Goal: Task Accomplishment & Management: Manage account settings

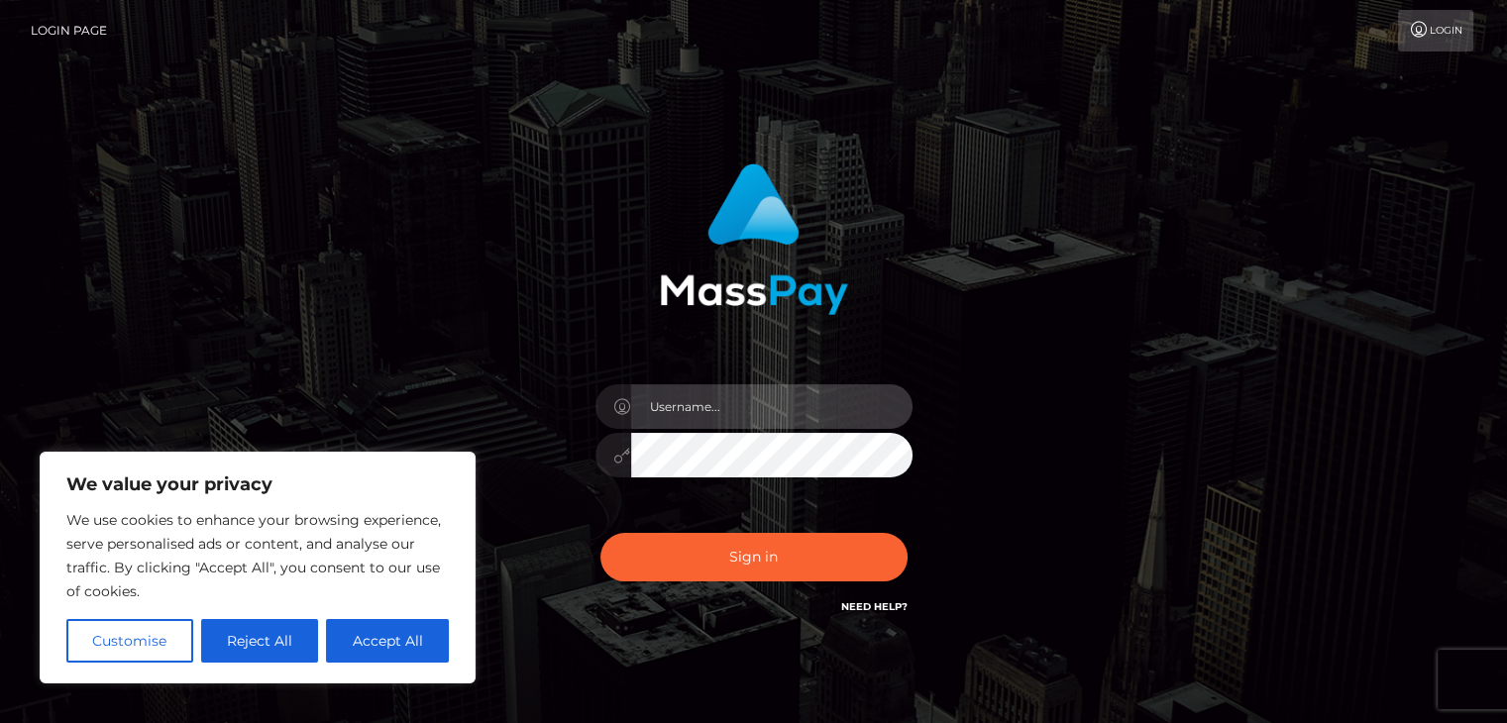
drag, startPoint x: 0, startPoint y: 0, endPoint x: 679, endPoint y: 414, distance: 794.9
click at [679, 414] on input "text" at bounding box center [771, 406] width 281 height 45
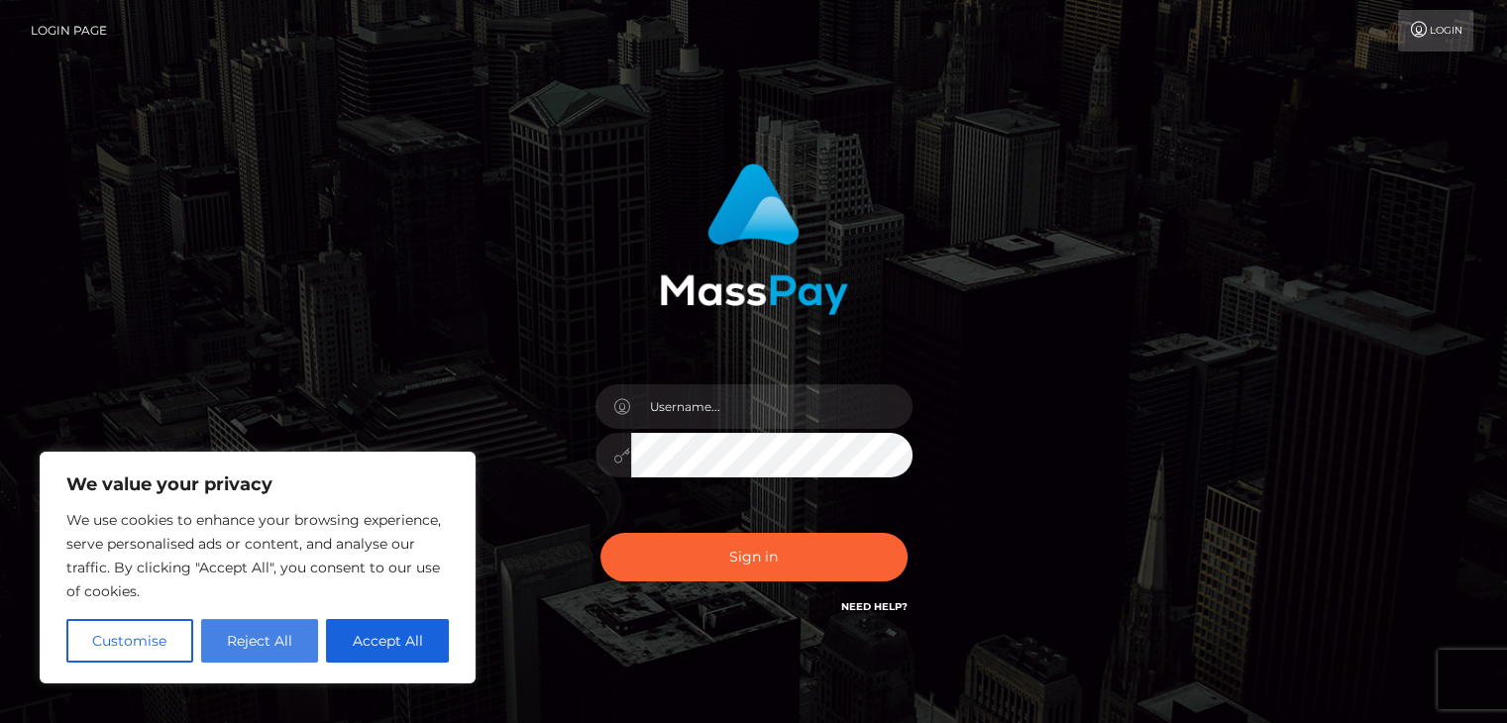
click at [309, 640] on button "Reject All" at bounding box center [260, 641] width 118 height 44
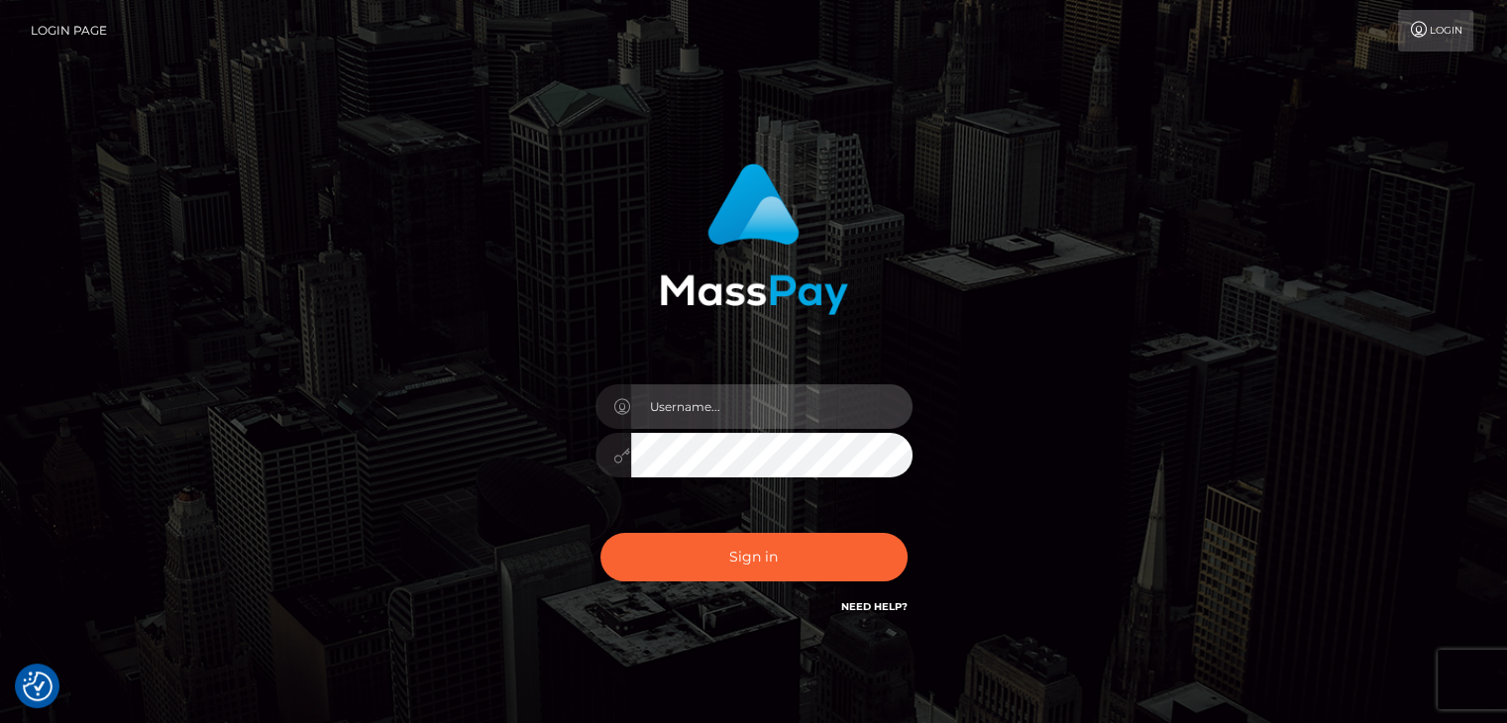
click at [722, 414] on input "text" at bounding box center [771, 406] width 281 height 45
type input "isaac.murugesh33@gmail.com"
click at [600, 533] on button "Sign in" at bounding box center [753, 557] width 307 height 49
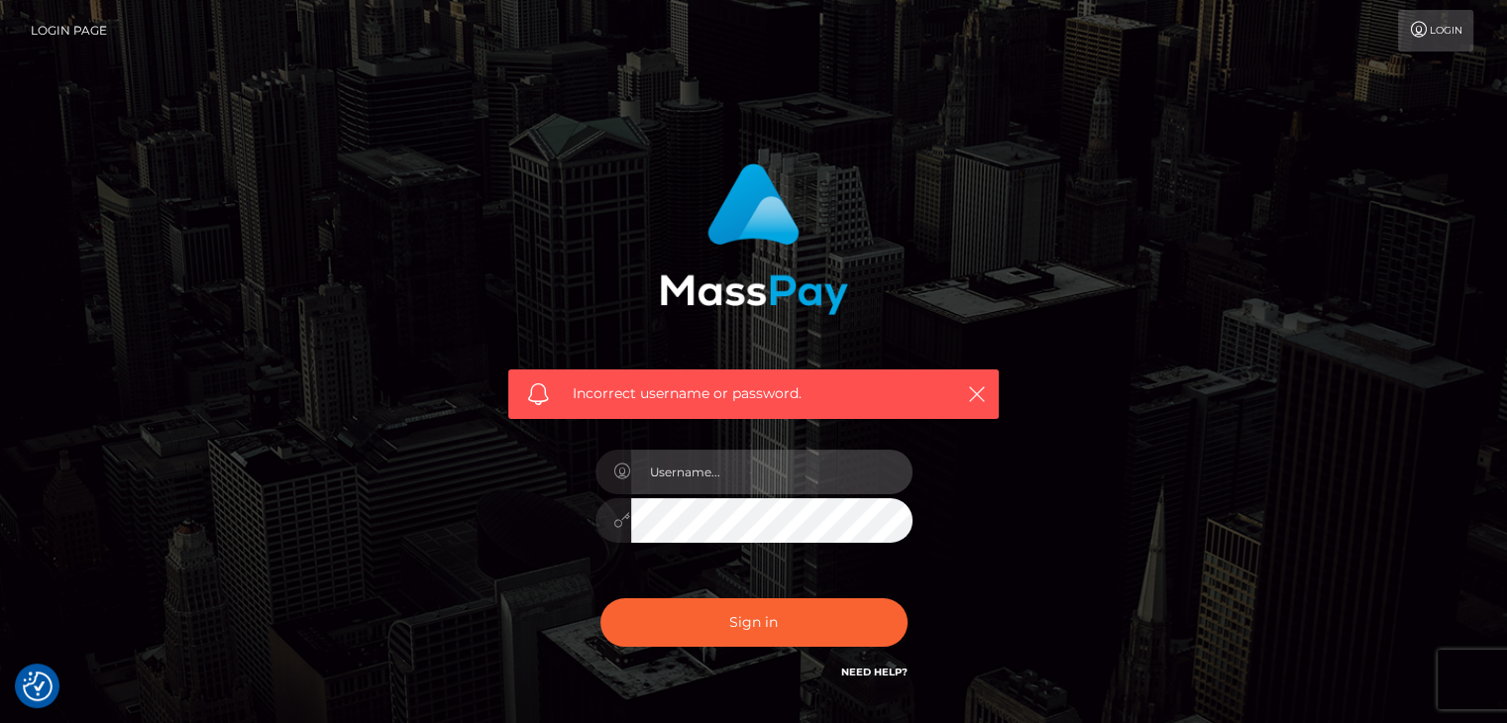
click at [751, 479] on input "text" at bounding box center [771, 472] width 281 height 45
type input "[PERSON_NAME][EMAIL_ADDRESS][DOMAIN_NAME]"
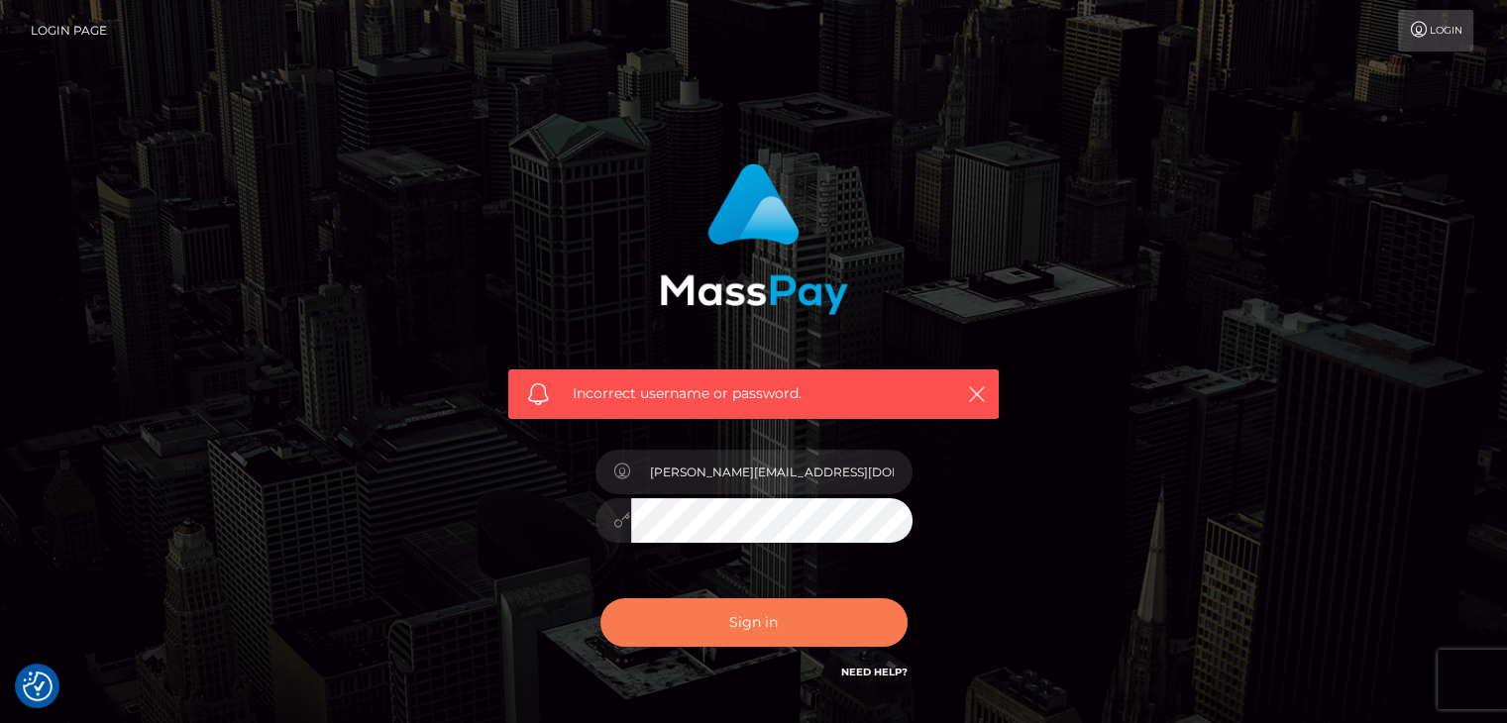
click at [600, 598] on button "Sign in" at bounding box center [753, 622] width 307 height 49
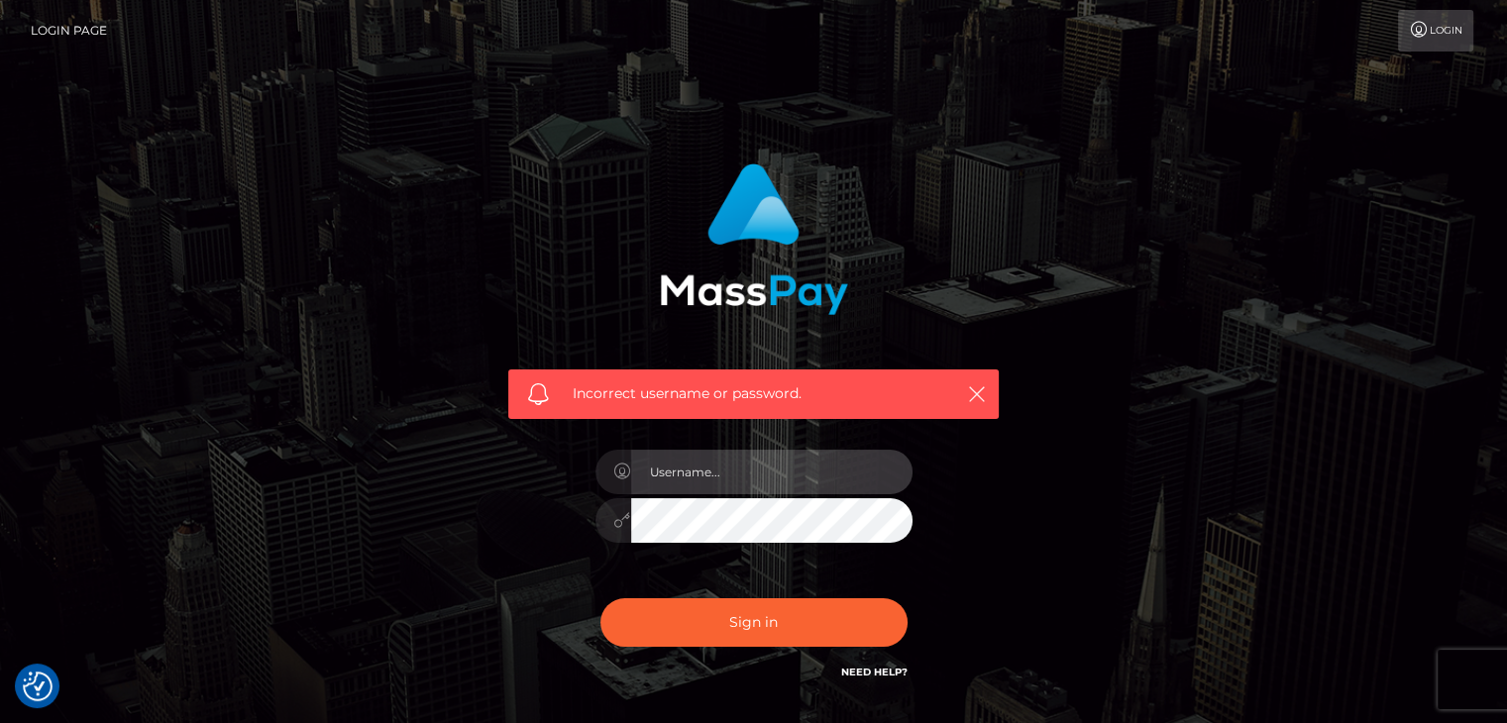
click at [753, 482] on input "text" at bounding box center [771, 472] width 281 height 45
type input "[PERSON_NAME][EMAIL_ADDRESS][DOMAIN_NAME]"
click at [792, 493] on div "isaac.murugesh33@gmail.com" at bounding box center [753, 511] width 347 height 152
click at [600, 598] on button "Sign in" at bounding box center [753, 622] width 307 height 49
click at [705, 467] on input "text" at bounding box center [771, 472] width 281 height 45
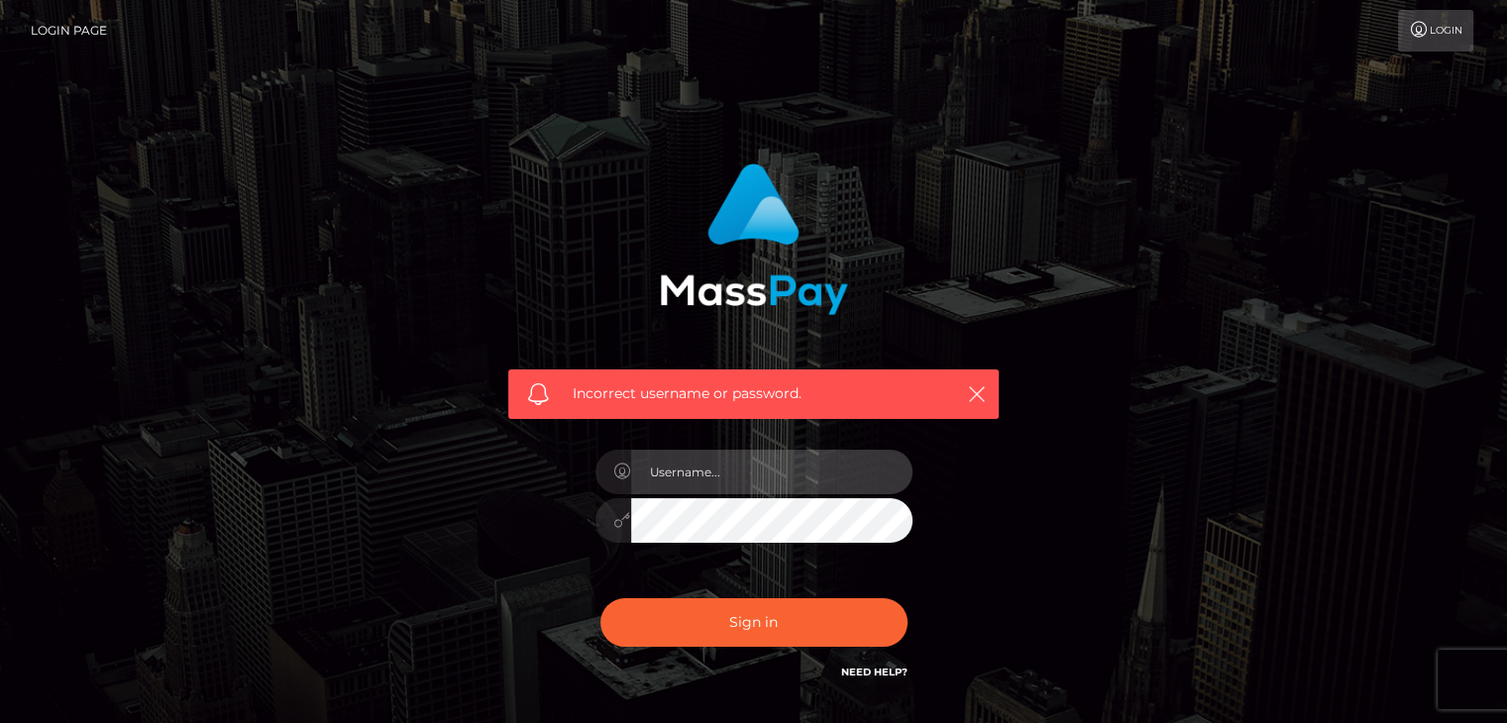
type input "[PERSON_NAME][EMAIL_ADDRESS][DOMAIN_NAME]"
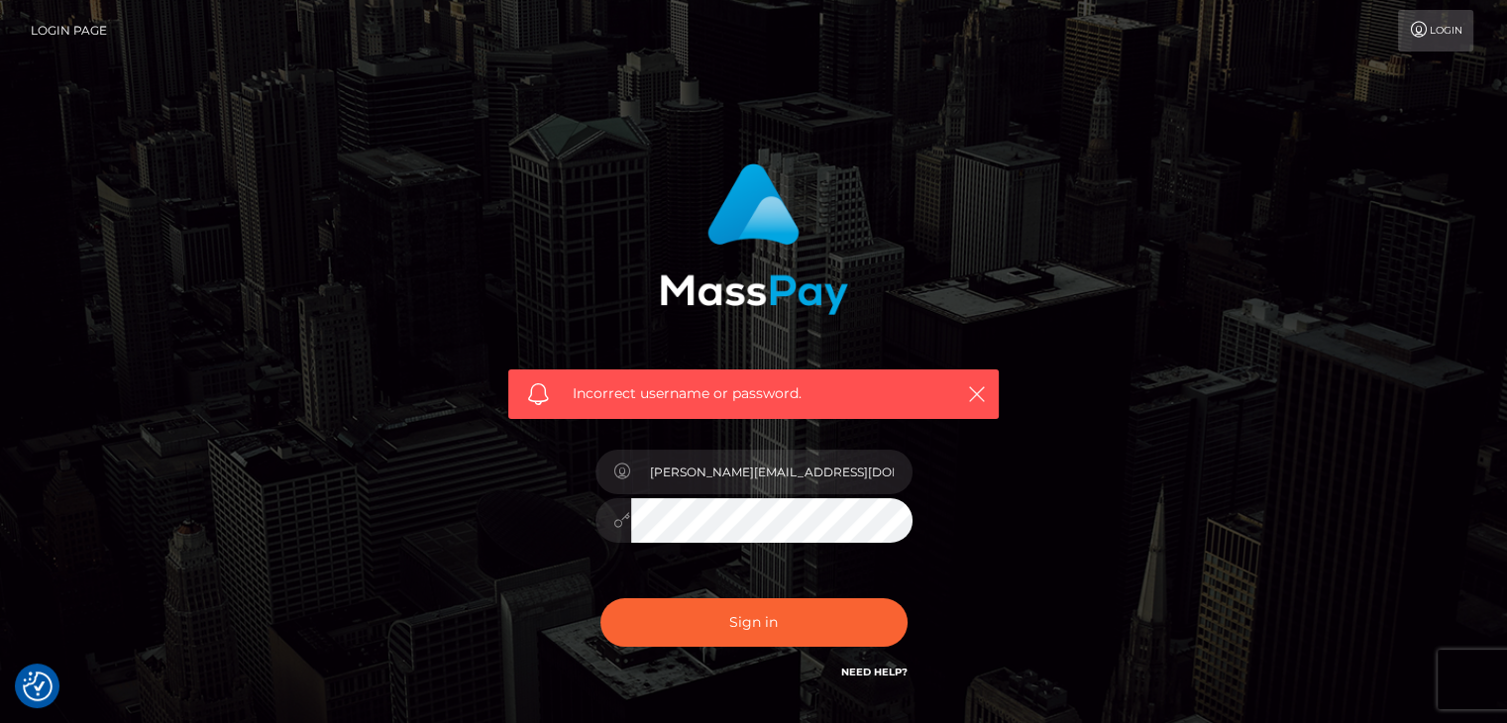
click at [600, 598] on button "Sign in" at bounding box center [753, 622] width 307 height 49
click at [878, 677] on link "Need Help?" at bounding box center [874, 672] width 66 height 13
click at [1190, 215] on div "Incorrect username or password." at bounding box center [753, 434] width 1129 height 570
